Goal: Task Accomplishment & Management: Manage account settings

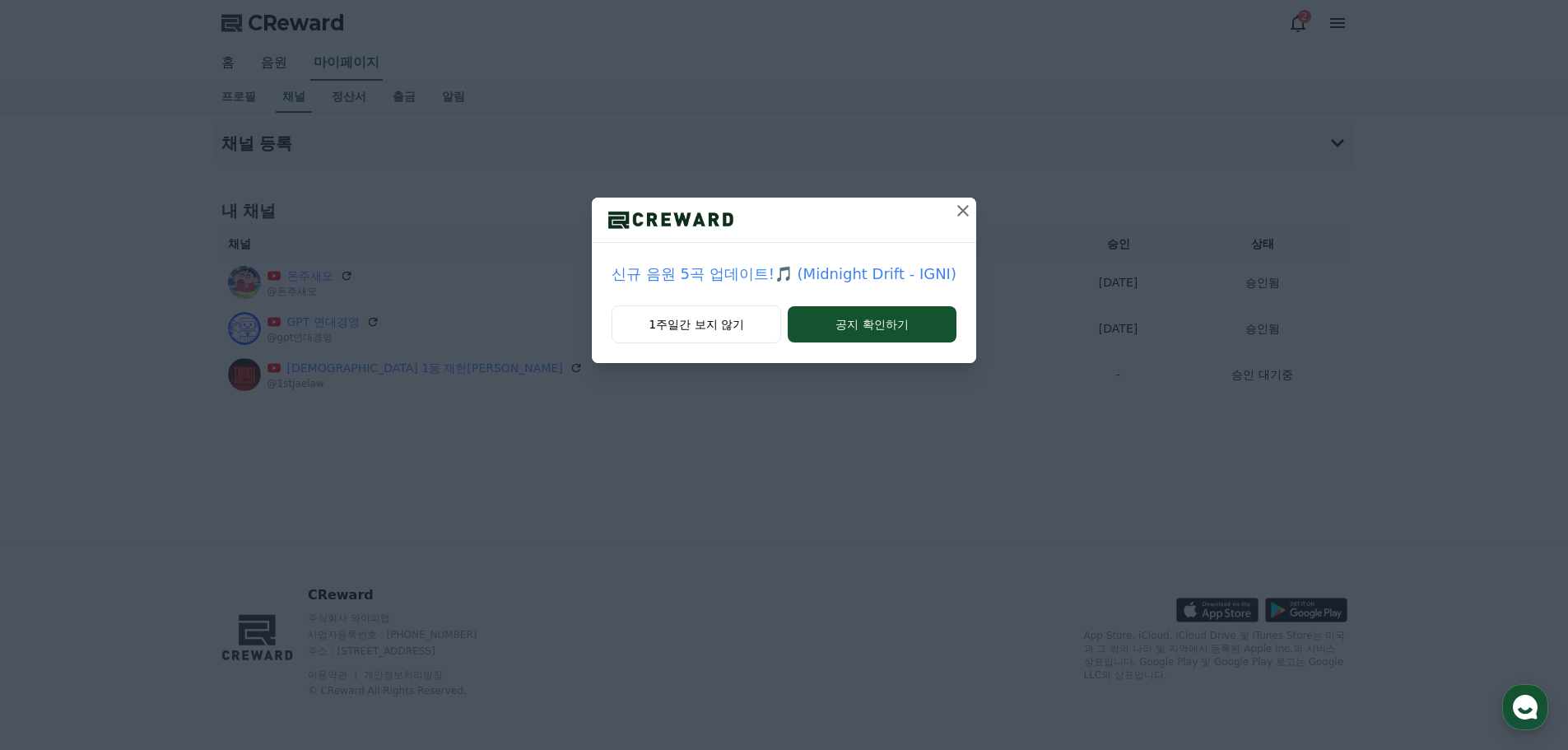
click at [960, 204] on icon at bounding box center [963, 211] width 20 height 20
click at [957, 210] on icon at bounding box center [963, 211] width 20 height 20
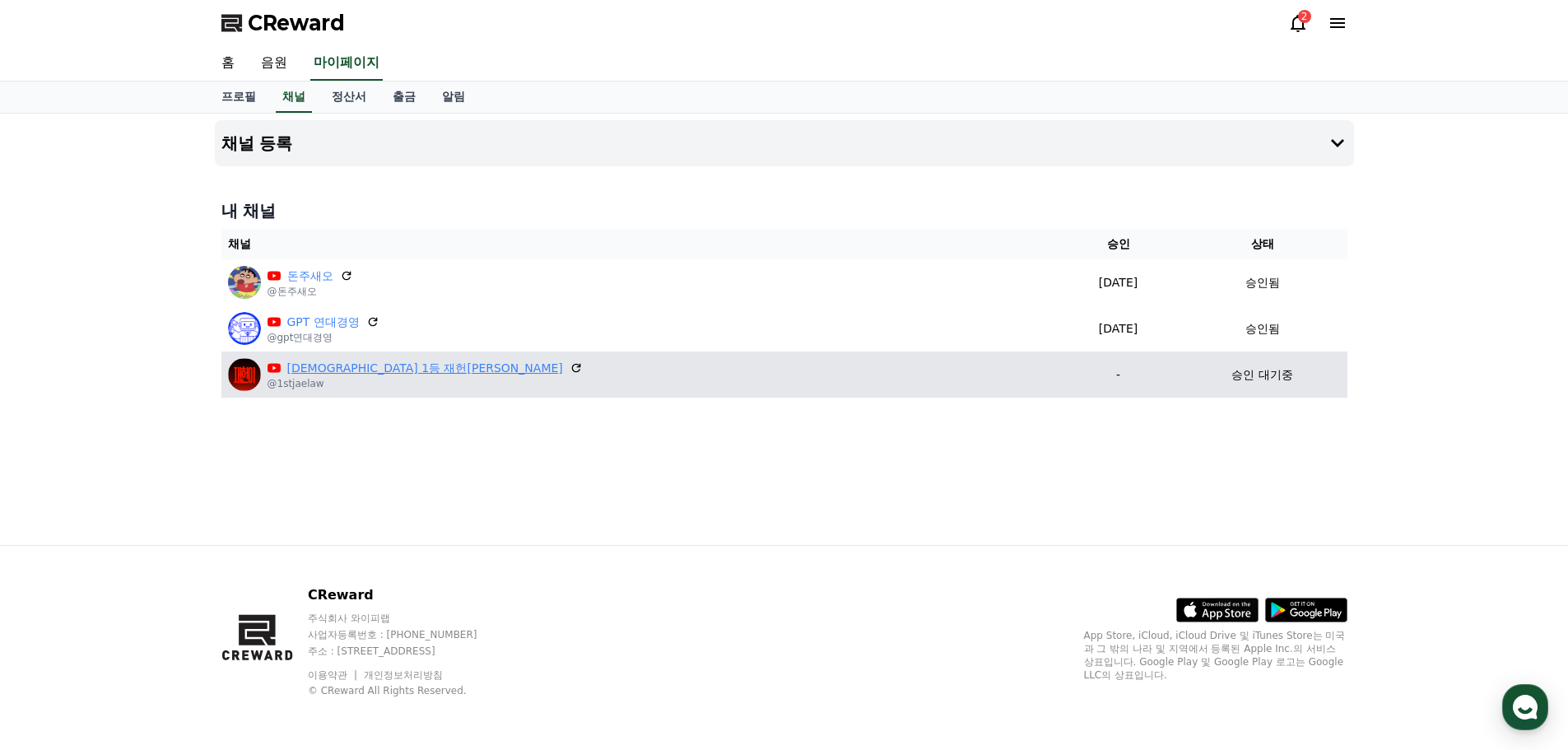
click at [306, 366] on link "[DEMOGRAPHIC_DATA] 1등 재헌[PERSON_NAME]" at bounding box center [425, 368] width 276 height 17
click at [1232, 381] on p "승인 대기중" at bounding box center [1262, 374] width 60 height 17
click at [571, 365] on icon at bounding box center [576, 368] width 10 height 10
